Goal: Task Accomplishment & Management: Complete application form

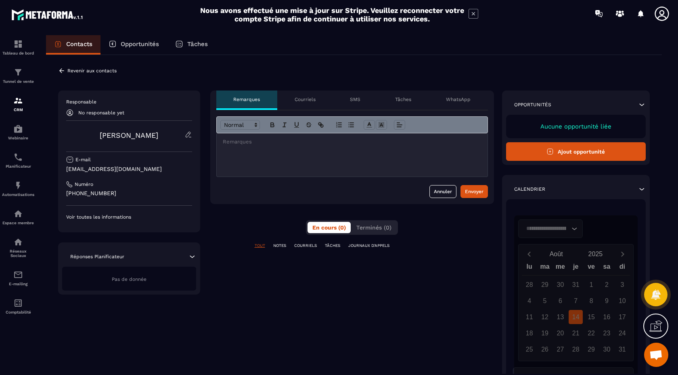
click at [600, 148] on button "Ajout opportunité" at bounding box center [576, 151] width 140 height 19
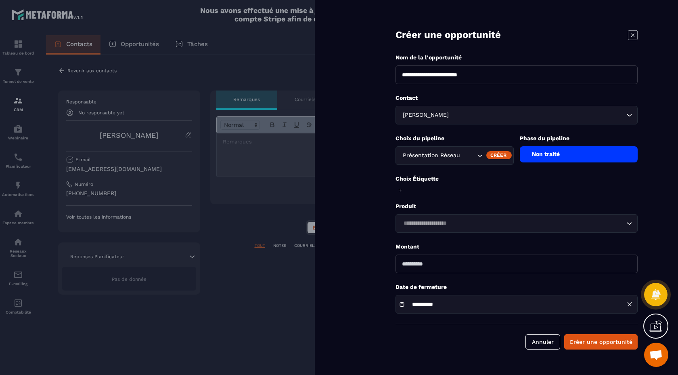
click at [401, 189] on icon at bounding box center [400, 189] width 5 height 5
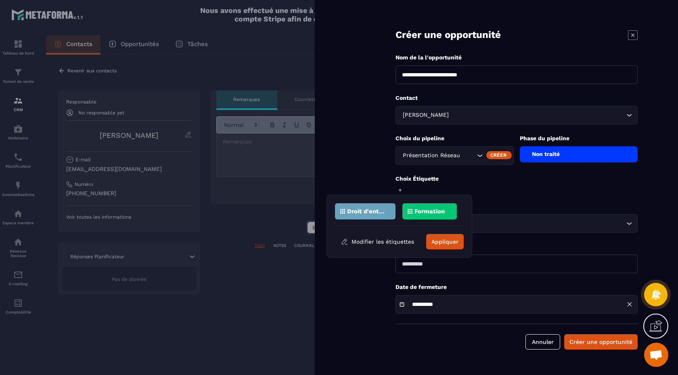
click at [367, 210] on p "Droit d'entrée" at bounding box center [366, 211] width 39 height 6
click at [591, 158] on div "Non traité" at bounding box center [579, 154] width 118 height 16
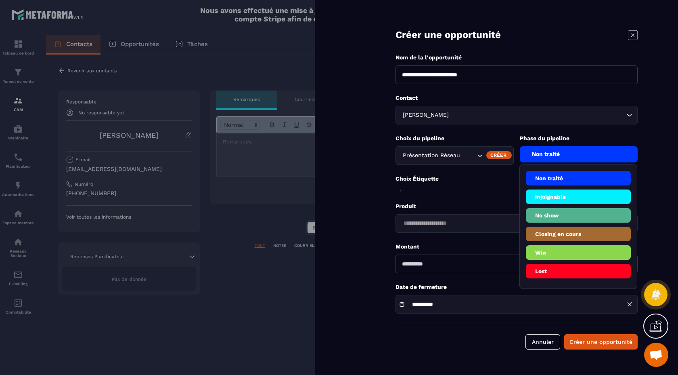
click at [582, 245] on li "Closing en cours" at bounding box center [578, 252] width 105 height 15
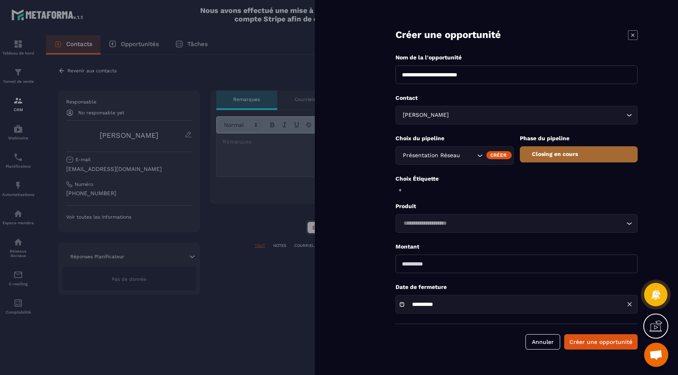
click at [458, 229] on div "Loading..." at bounding box center [517, 223] width 242 height 19
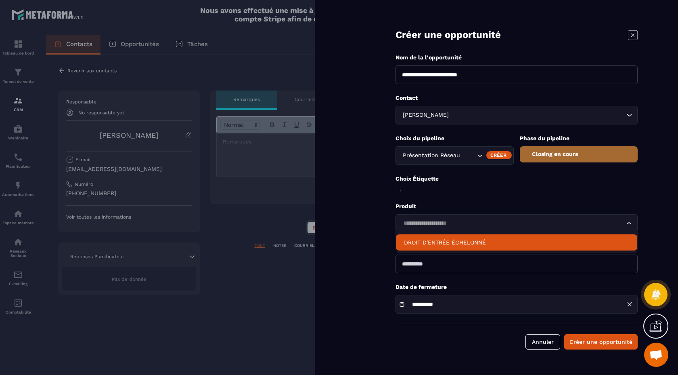
click at [458, 240] on p "DROIT D'ENTRÉE ÉCHELONNÉ" at bounding box center [516, 242] width 225 height 8
type input "****"
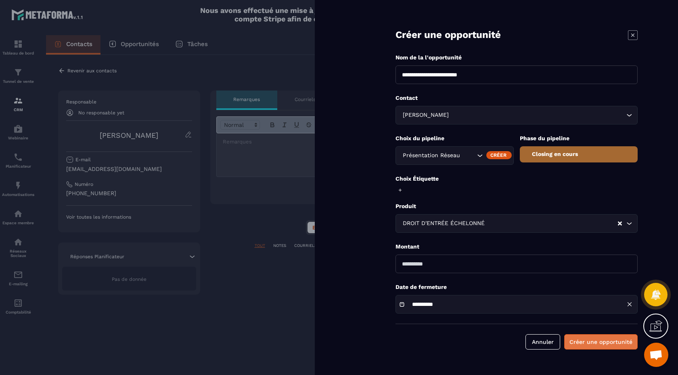
click at [598, 339] on button "Créer une opportunité" at bounding box center [602, 341] width 74 height 15
